Goal: Information Seeking & Learning: Learn about a topic

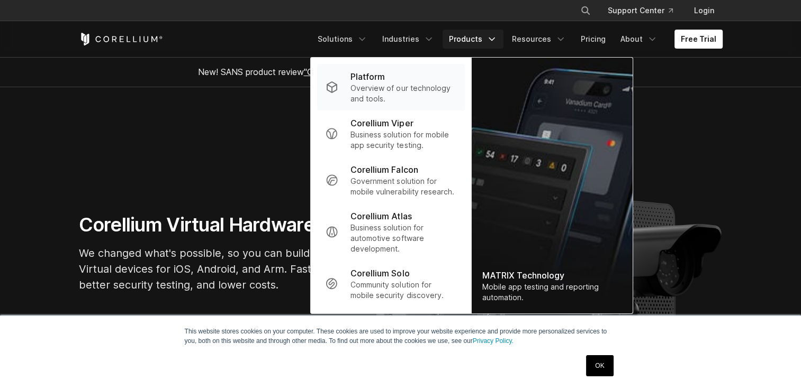
click at [428, 83] on p "Overview of our technology and tools." at bounding box center [402, 93] width 105 height 21
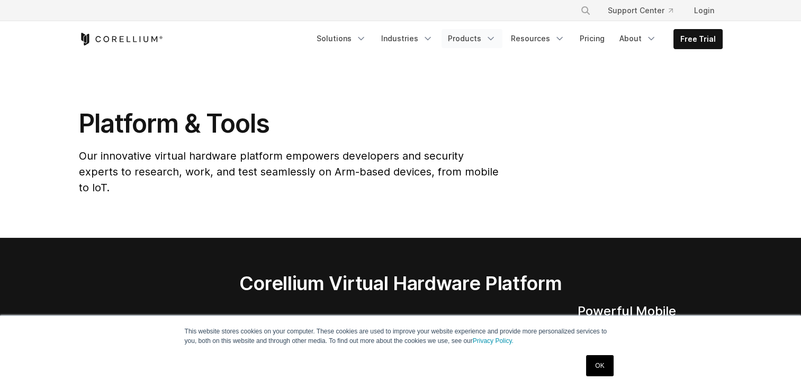
click at [466, 42] on link "Products" at bounding box center [471, 38] width 61 height 19
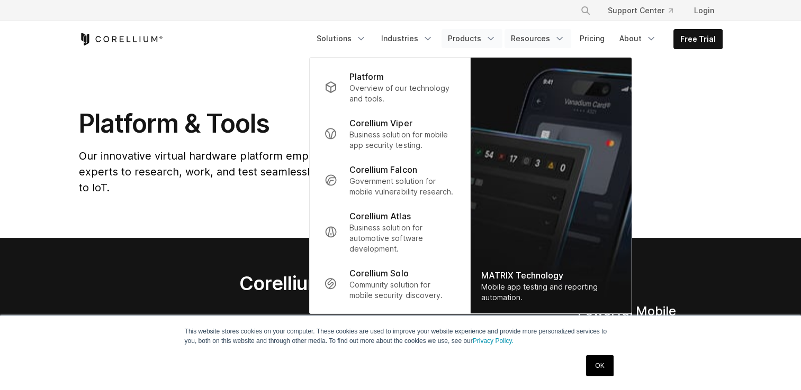
click at [534, 39] on link "Resources" at bounding box center [537, 38] width 67 height 19
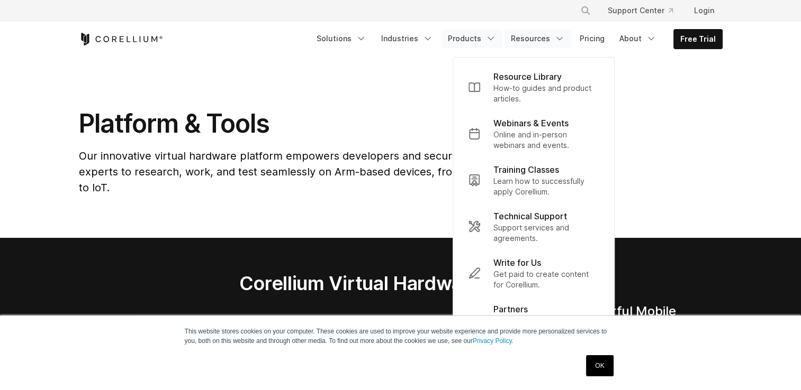
click at [485, 39] on link "Products" at bounding box center [471, 38] width 61 height 19
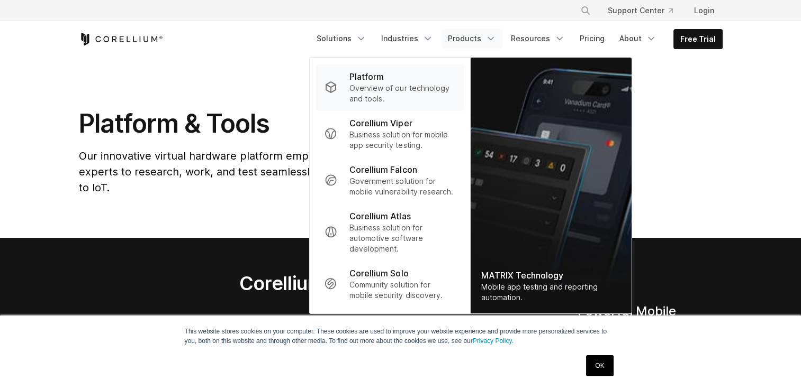
click at [397, 99] on p "Overview of our technology and tools." at bounding box center [401, 93] width 105 height 21
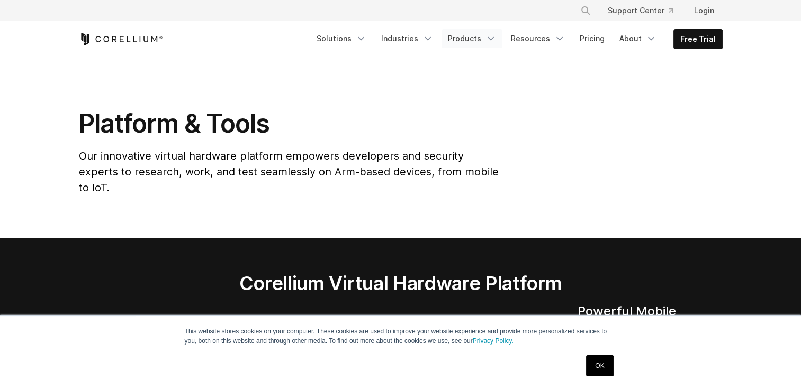
click at [467, 34] on link "Products" at bounding box center [471, 38] width 61 height 19
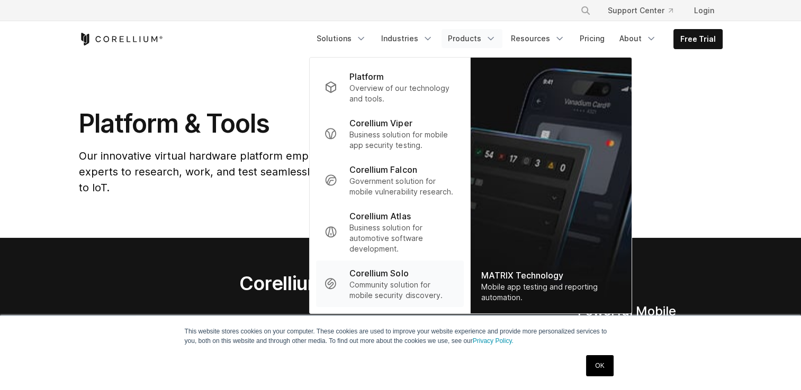
click at [378, 273] on p "Corellium Solo" at bounding box center [378, 273] width 59 height 13
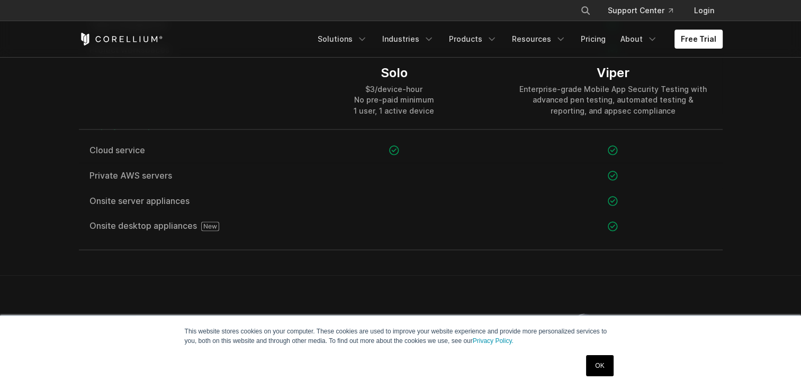
scroll to position [1581, 0]
